Goal: Task Accomplishment & Management: Use online tool/utility

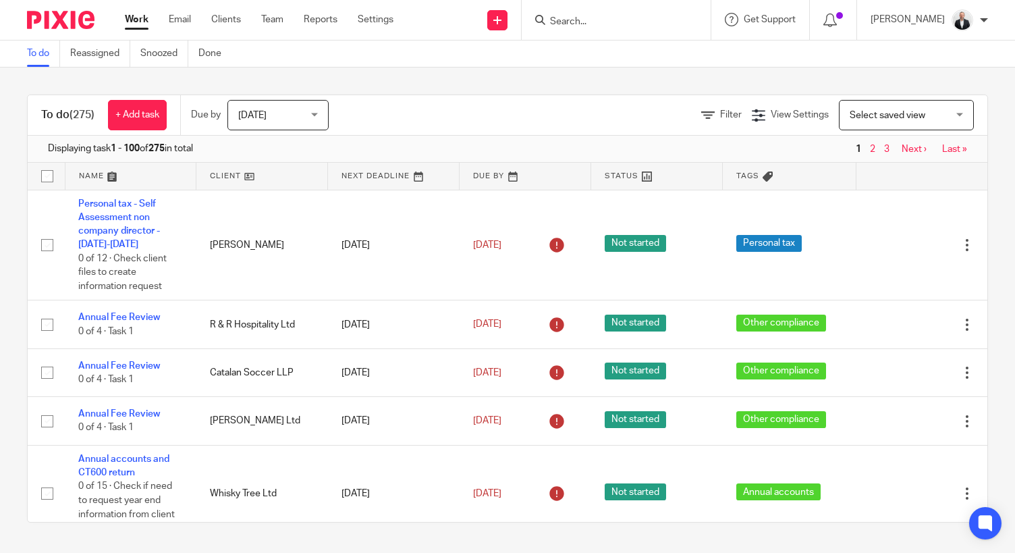
click at [670, 26] on input "Search" at bounding box center [609, 22] width 121 height 12
type input "psa"
click at [656, 55] on link at bounding box center [660, 58] width 228 height 31
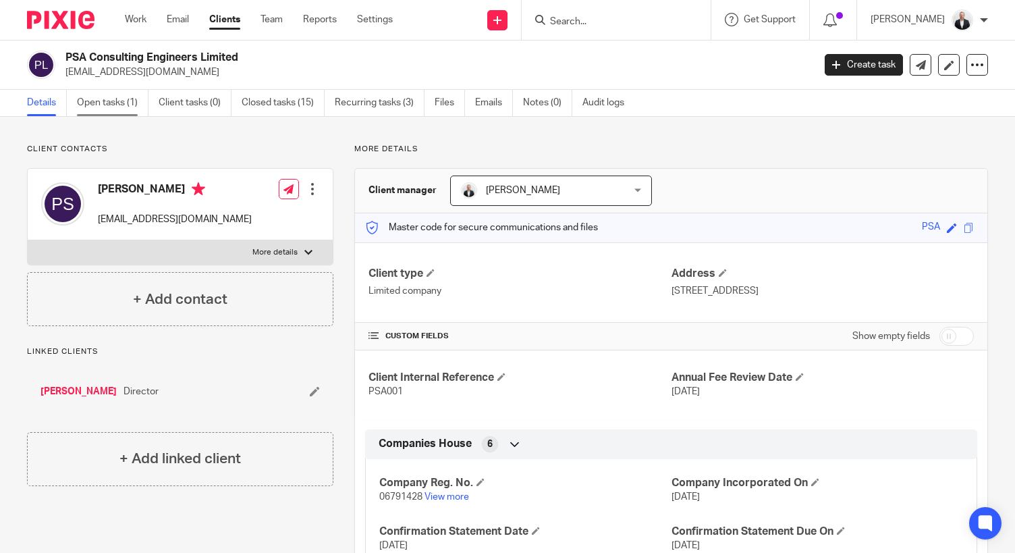
click at [123, 99] on link "Open tasks (1)" at bounding box center [113, 103] width 72 height 26
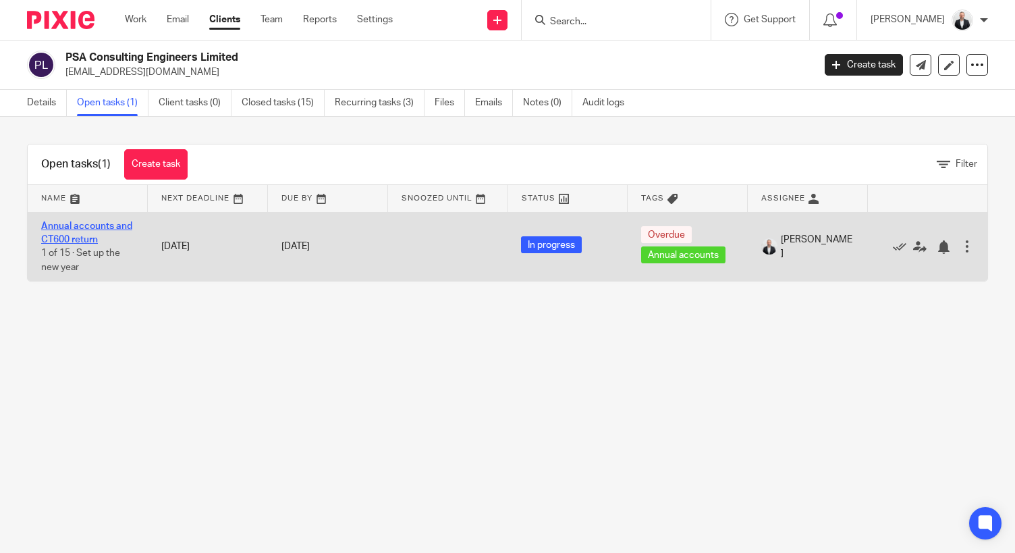
click at [94, 225] on link "Annual accounts and CT600 return" at bounding box center [86, 232] width 91 height 23
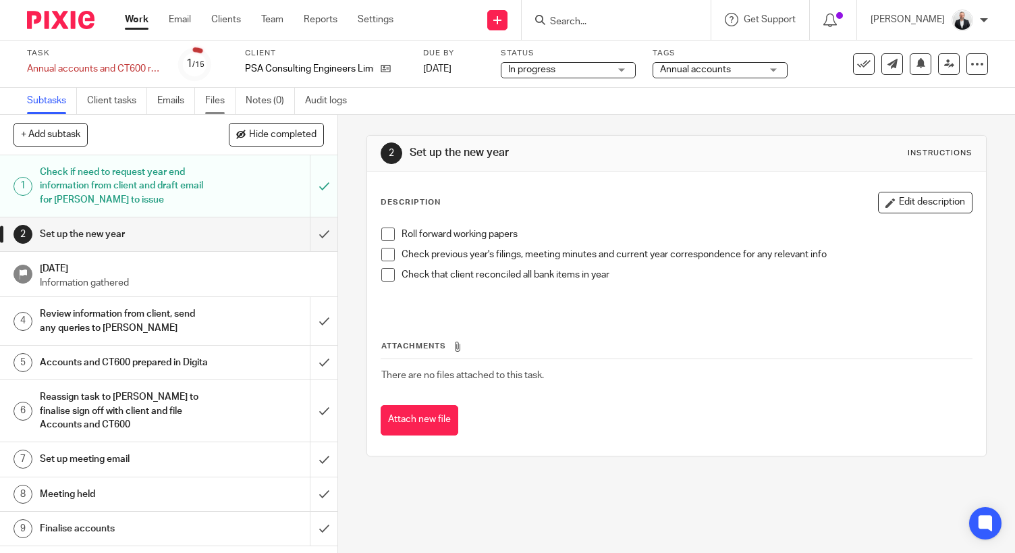
click at [211, 101] on link "Files" at bounding box center [220, 101] width 30 height 26
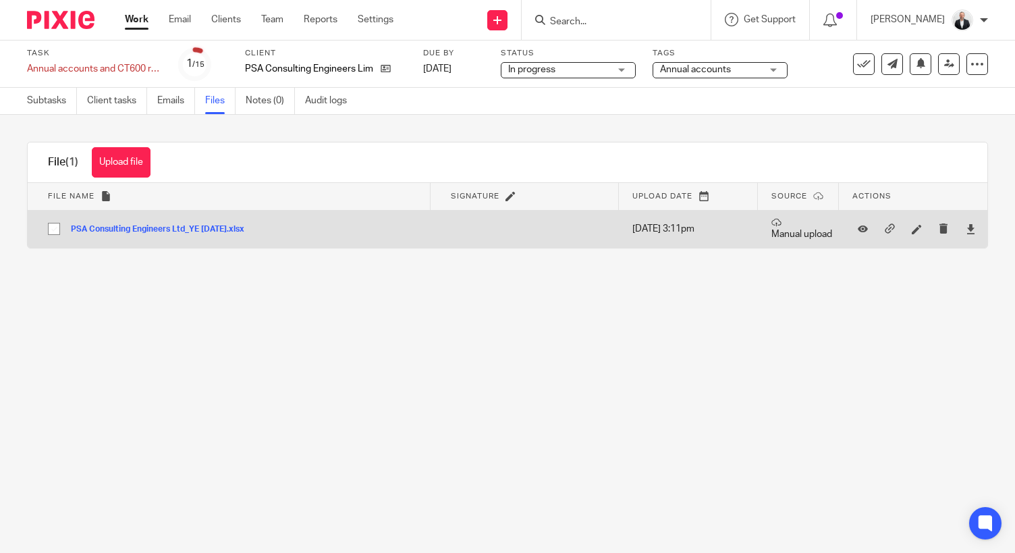
click at [202, 226] on button "PSA Consulting Engineers Ltd_YE 31-01-2025.xlsx" at bounding box center [163, 229] width 184 height 9
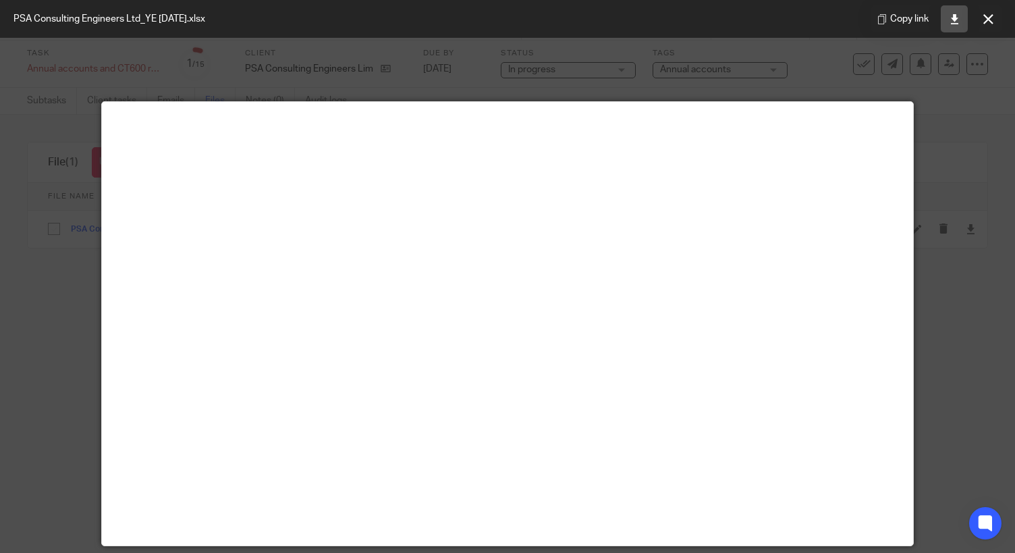
click at [955, 17] on icon at bounding box center [954, 19] width 10 height 10
